Goal: Transaction & Acquisition: Purchase product/service

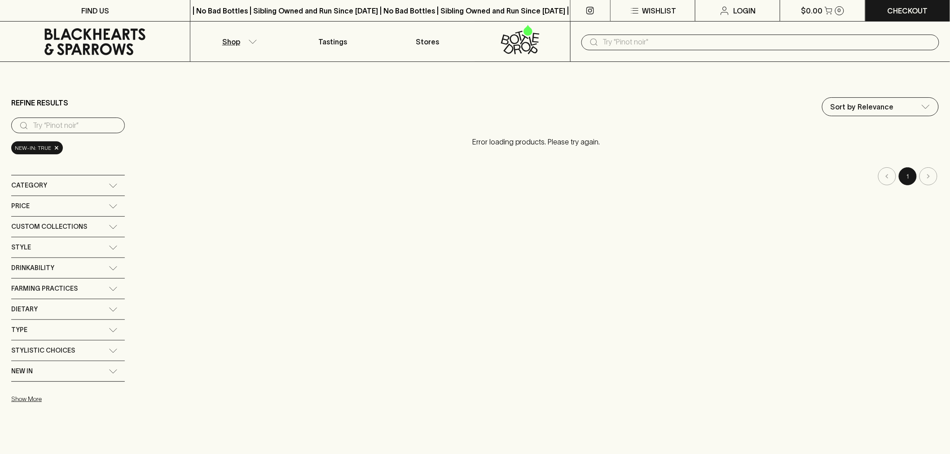
click at [622, 50] on div "​" at bounding box center [761, 43] width 358 height 16
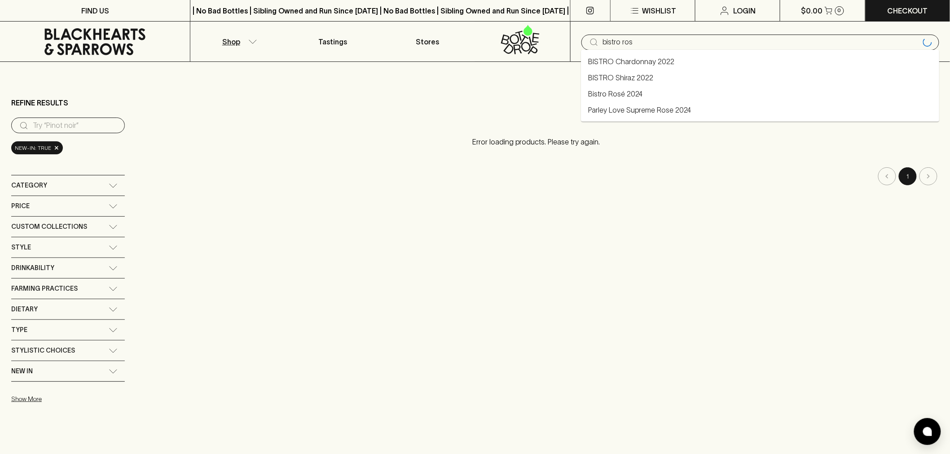
type input "bistro ros"
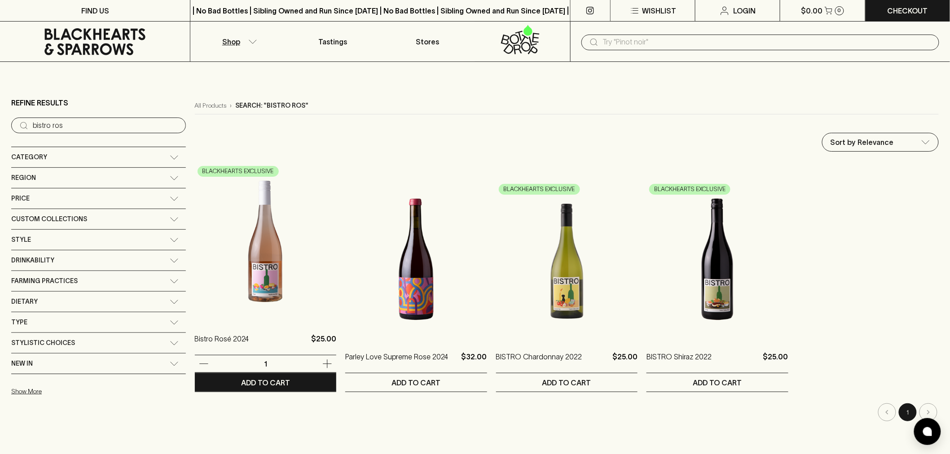
click at [226, 254] on img at bounding box center [265, 241] width 141 height 157
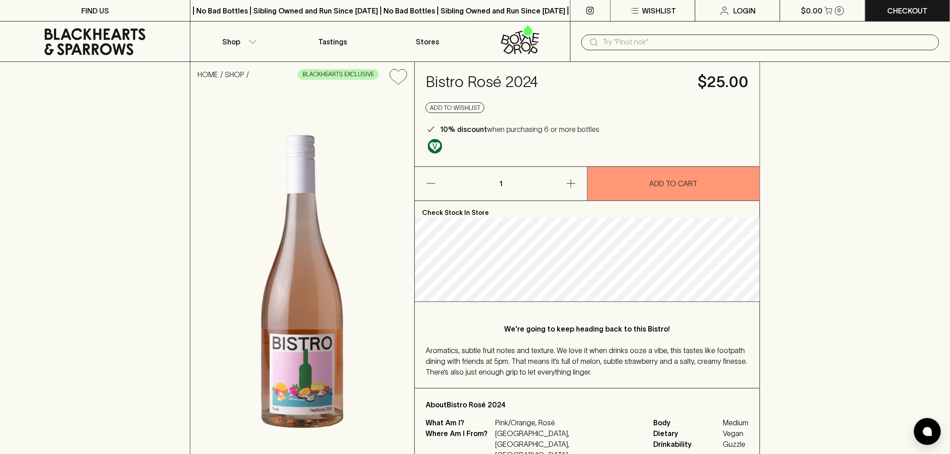
click at [639, 376] on div "Aromatics, subtle fruit notes and texture. We love it when drinks ooze a vibe, …" at bounding box center [587, 361] width 323 height 32
click at [115, 40] on icon at bounding box center [95, 41] width 176 height 27
